Goal: Information Seeking & Learning: Find specific fact

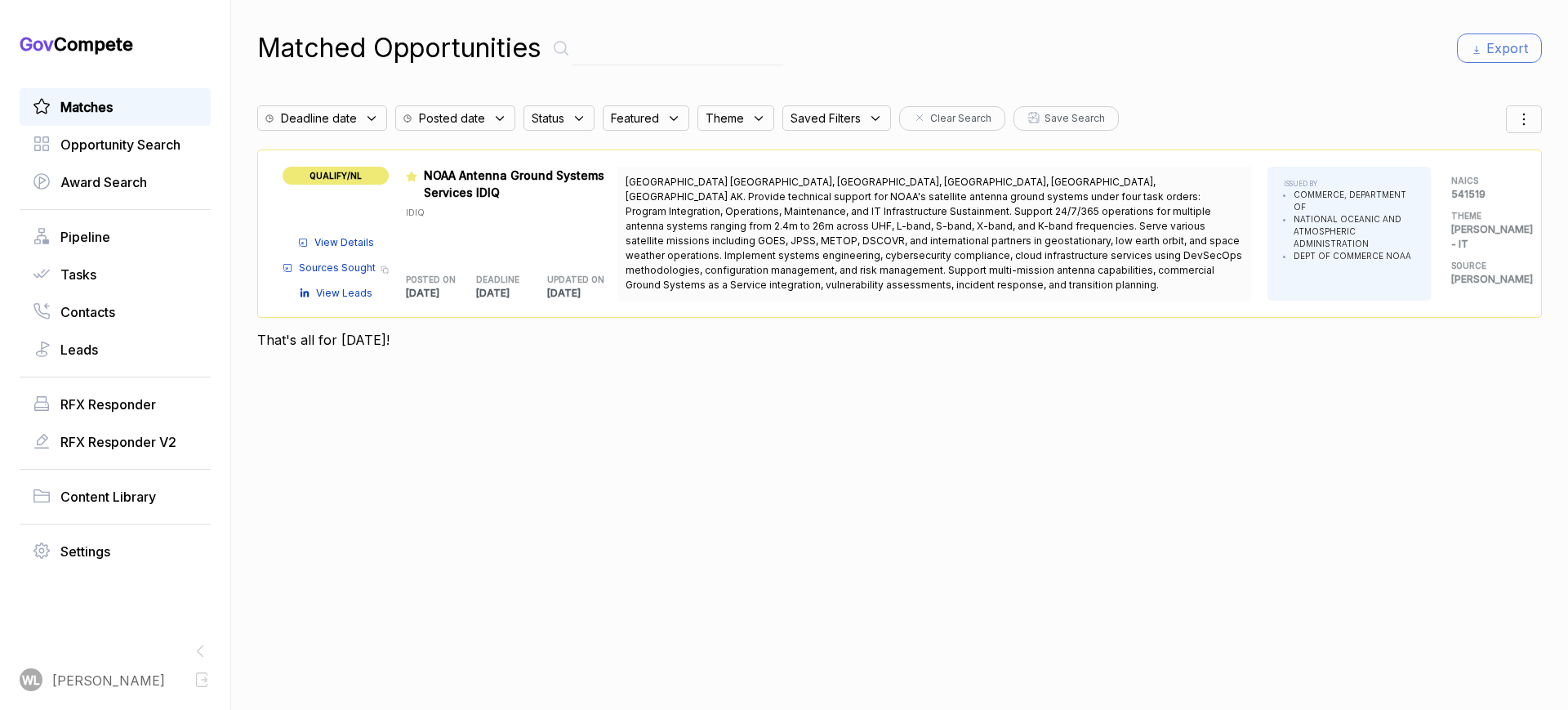
click at [334, 243] on span "View Details" at bounding box center [344, 242] width 59 height 15
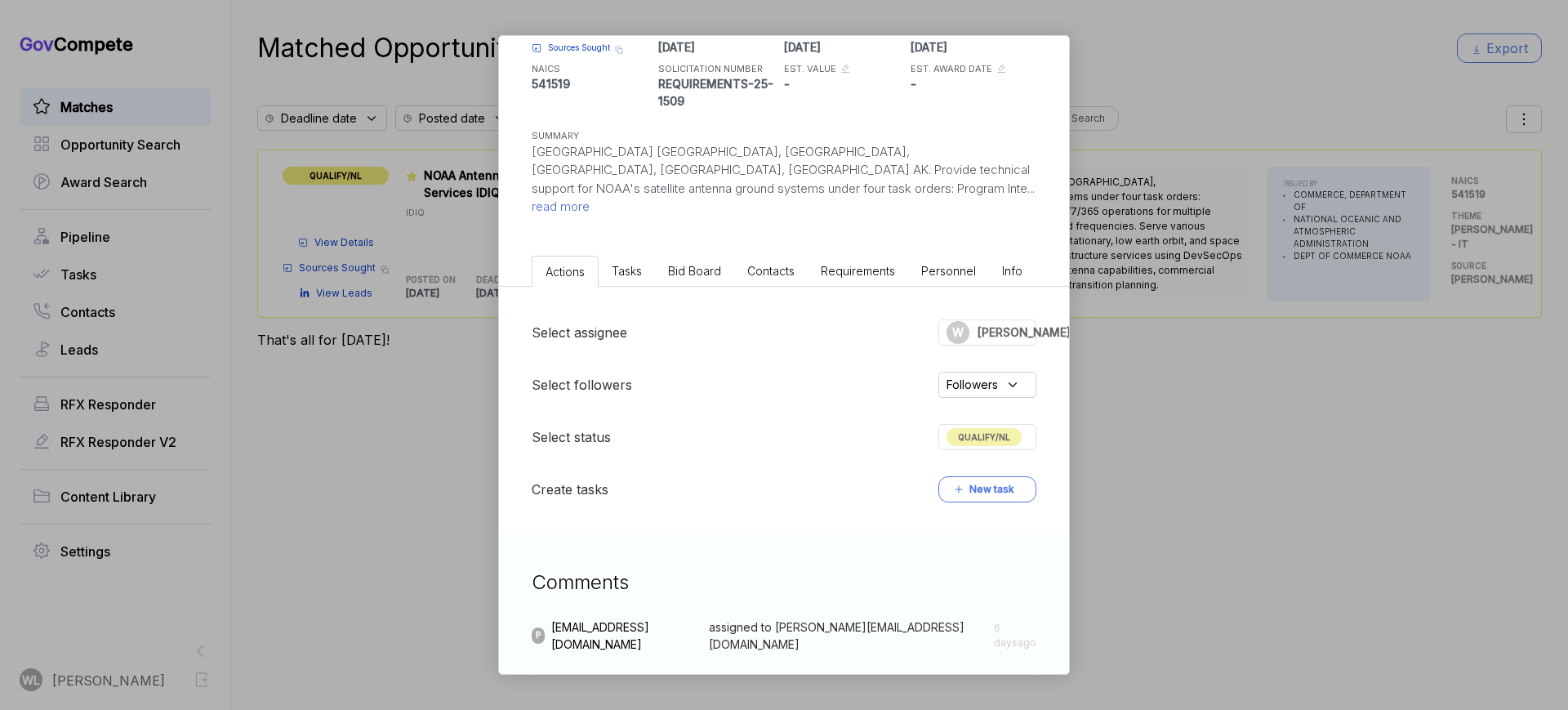
scroll to position [535, 0]
